Goal: Check status: Check status

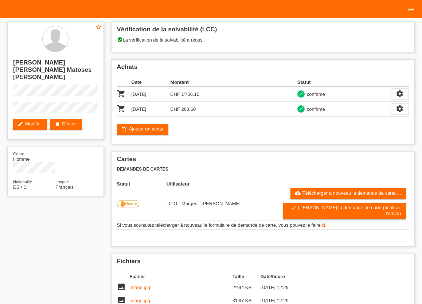
click at [410, 10] on icon "menu" at bounding box center [410, 9] width 7 height 7
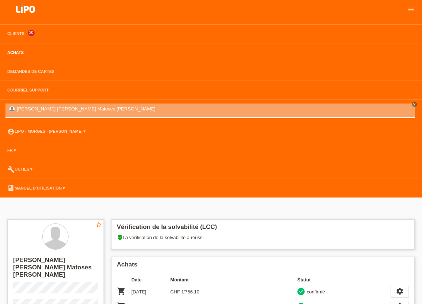
click at [17, 54] on link "Achats" at bounding box center [16, 52] width 24 height 4
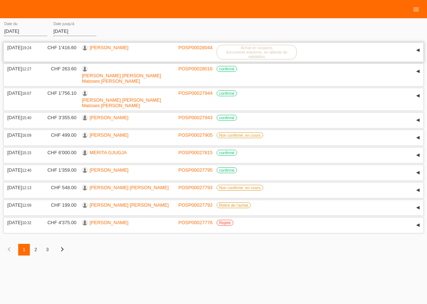
click at [116, 47] on link "[PERSON_NAME]" at bounding box center [109, 47] width 39 height 5
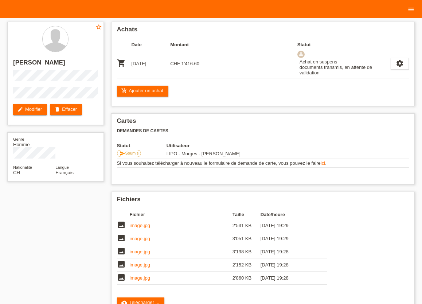
click at [411, 8] on icon "menu" at bounding box center [410, 9] width 7 height 7
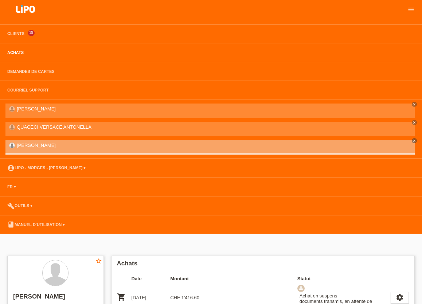
click at [17, 52] on link "Achats" at bounding box center [16, 52] width 24 height 4
